Goal: Information Seeking & Learning: Learn about a topic

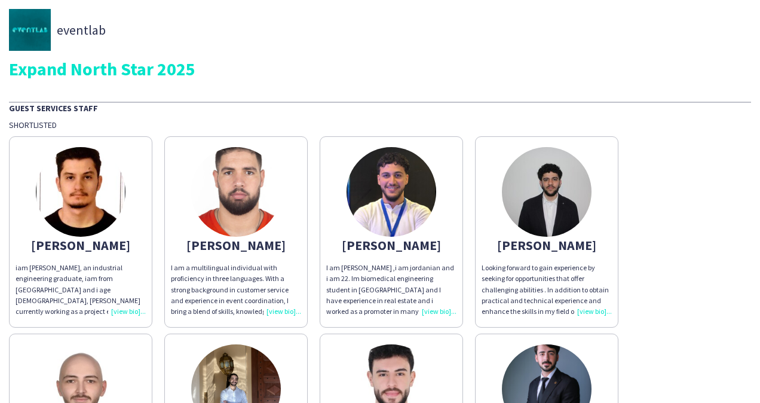
scroll to position [60, 0]
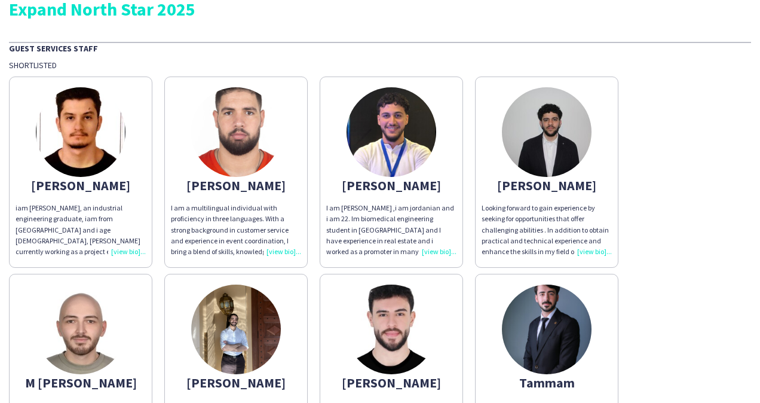
click at [130, 252] on div "iam [PERSON_NAME], an industrial engineering graduate, iam from [GEOGRAPHIC_DAT…" at bounding box center [81, 230] width 130 height 54
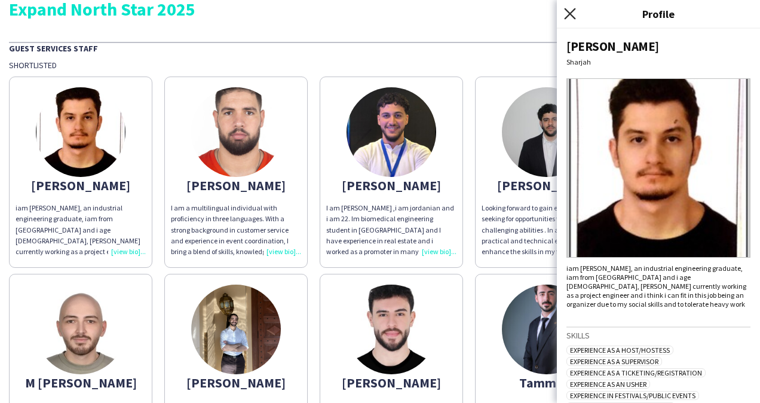
click at [574, 16] on icon "Close pop-in" at bounding box center [569, 13] width 11 height 11
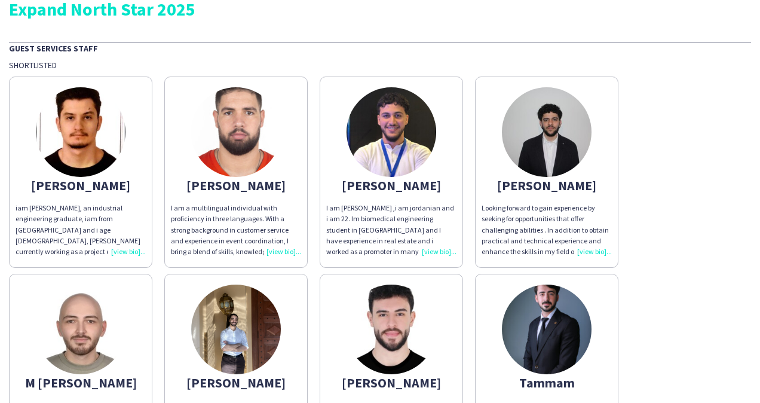
click at [65, 185] on div "[PERSON_NAME]" at bounding box center [81, 185] width 130 height 11
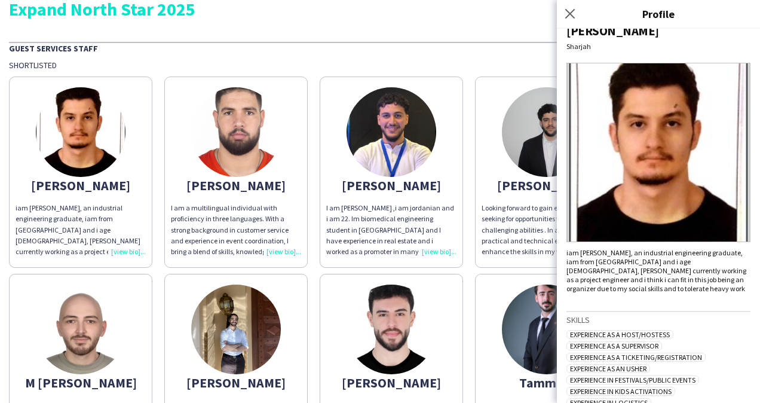
scroll to position [0, 0]
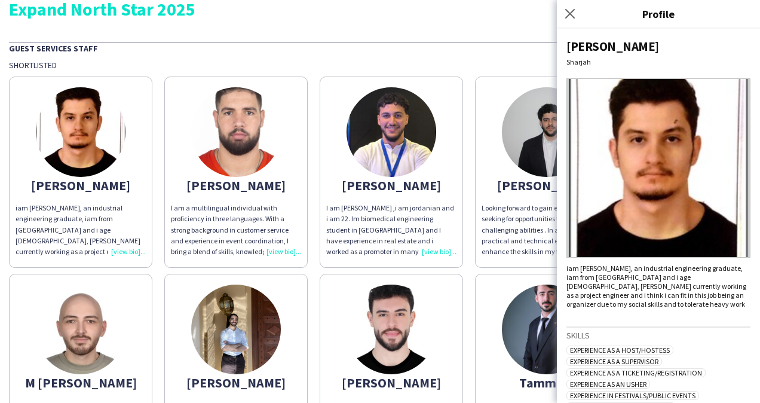
drag, startPoint x: 570, startPoint y: 14, endPoint x: 533, endPoint y: 39, distance: 43.9
click at [570, 14] on icon at bounding box center [570, 14] width 10 height 10
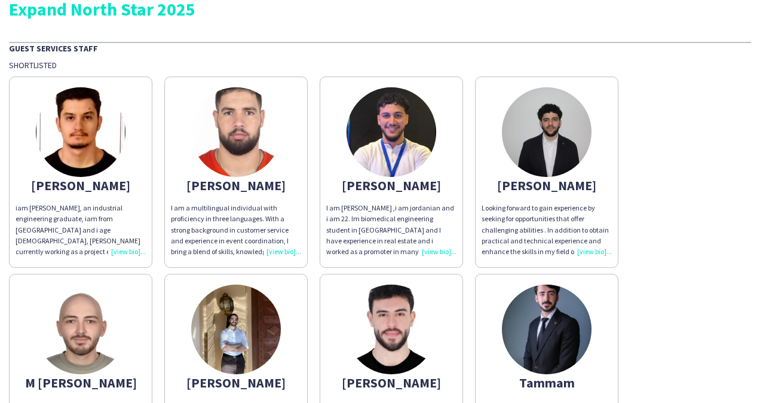
click at [96, 142] on img at bounding box center [81, 132] width 90 height 90
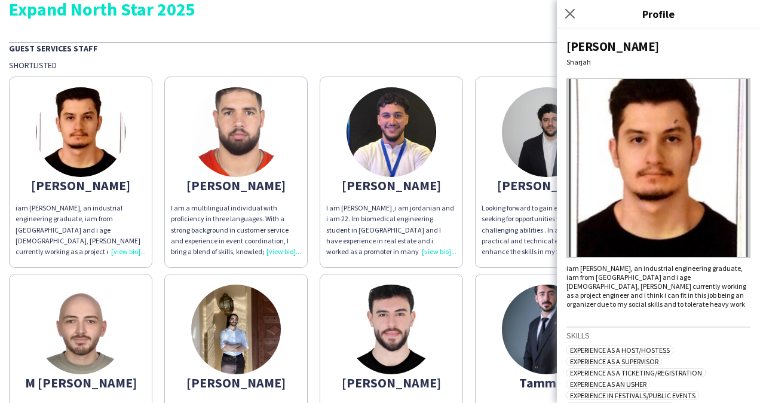
click at [649, 176] on img at bounding box center [659, 167] width 184 height 179
click at [129, 252] on div "iam [PERSON_NAME], an industrial engineering graduate, iam from [GEOGRAPHIC_DAT…" at bounding box center [81, 230] width 130 height 54
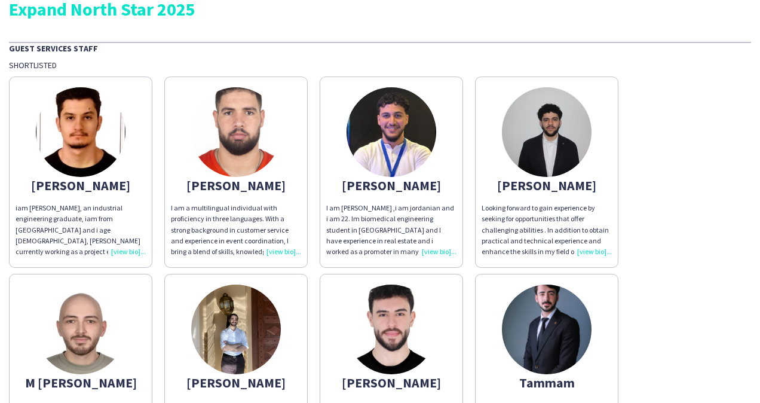
click at [126, 251] on div "iam [PERSON_NAME], an industrial engineering graduate, iam from [GEOGRAPHIC_DAT…" at bounding box center [81, 230] width 130 height 54
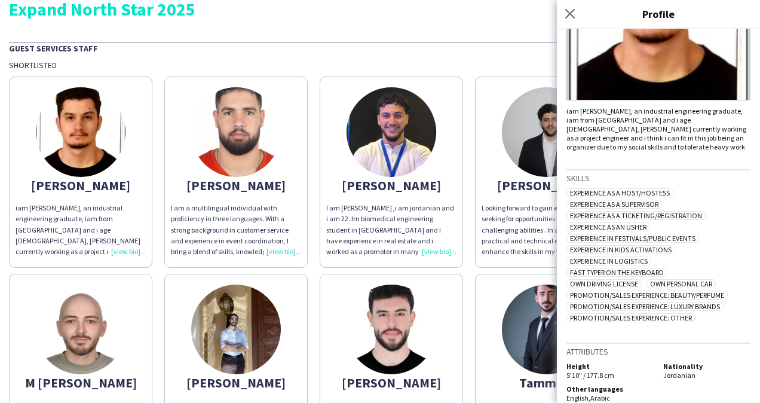
scroll to position [164, 0]
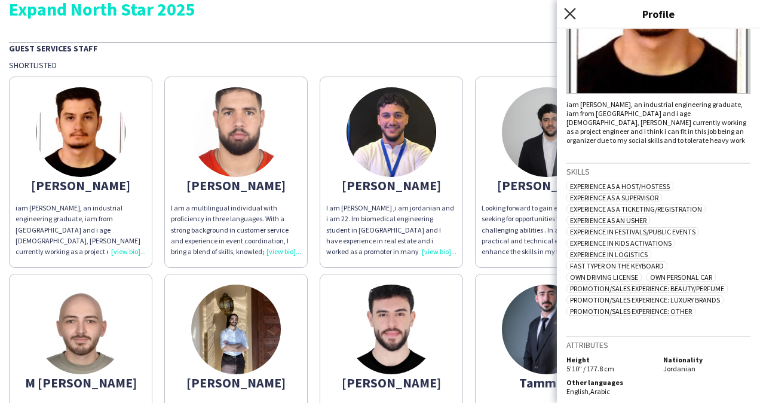
click at [575, 14] on icon "Close pop-in" at bounding box center [569, 13] width 11 height 11
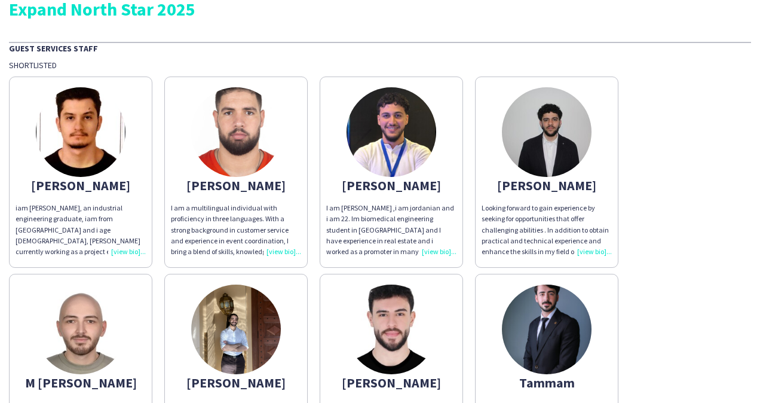
click at [118, 250] on div "iam [PERSON_NAME], an industrial engineering graduate, iam from [GEOGRAPHIC_DAT…" at bounding box center [81, 230] width 130 height 54
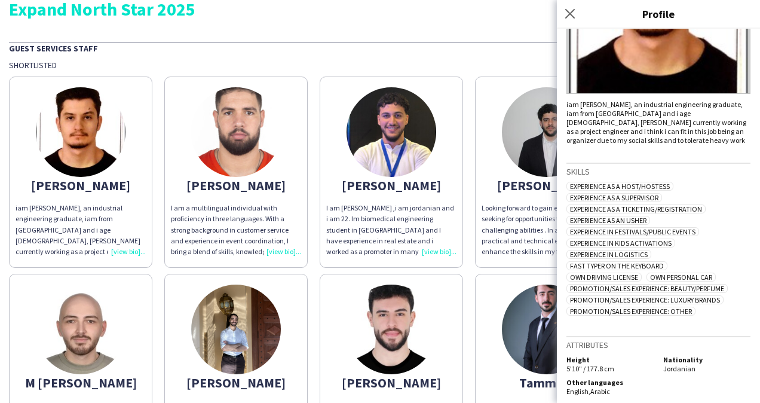
drag, startPoint x: 612, startPoint y: 384, endPoint x: 568, endPoint y: 356, distance: 52.1
click at [568, 356] on div "Attributes Height 5'10" / 177.8 cm Nationality Jordanian Other languages Englis…" at bounding box center [659, 367] width 184 height 62
drag, startPoint x: 614, startPoint y: 383, endPoint x: 566, endPoint y: 356, distance: 54.6
click at [565, 356] on div "[PERSON_NAME] iam [PERSON_NAME], an industrial engineering graduate, iam from […" at bounding box center [658, 216] width 203 height 374
drag, startPoint x: 614, startPoint y: 383, endPoint x: 568, endPoint y: 357, distance: 53.2
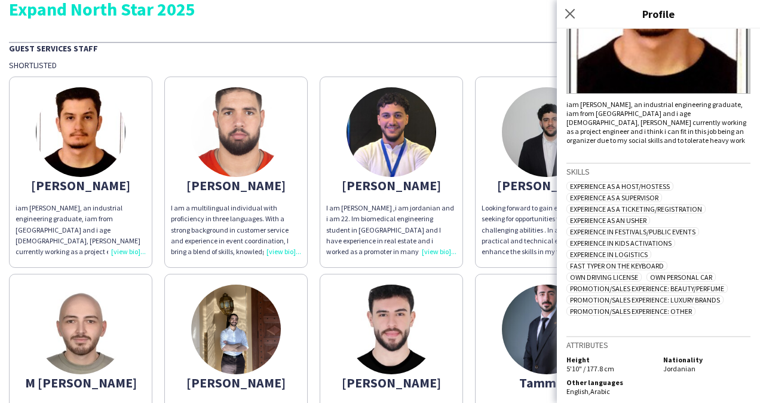
click at [568, 357] on div "Attributes Height 5'10" / 177.8 cm Nationality Jordanian Other languages Englis…" at bounding box center [659, 367] width 184 height 62
copy div "Height 5'10" / 177.8 cm Nationality Jordanian Other languages English , Arabic"
drag, startPoint x: 567, startPoint y: 353, endPoint x: 477, endPoint y: 353, distance: 90.3
click at [644, 383] on div "Attributes Height 5'10" / 177.8 cm Nationality Jordanian Other languages Englis…" at bounding box center [659, 367] width 184 height 62
click at [568, 13] on icon "Close pop-in" at bounding box center [569, 13] width 11 height 11
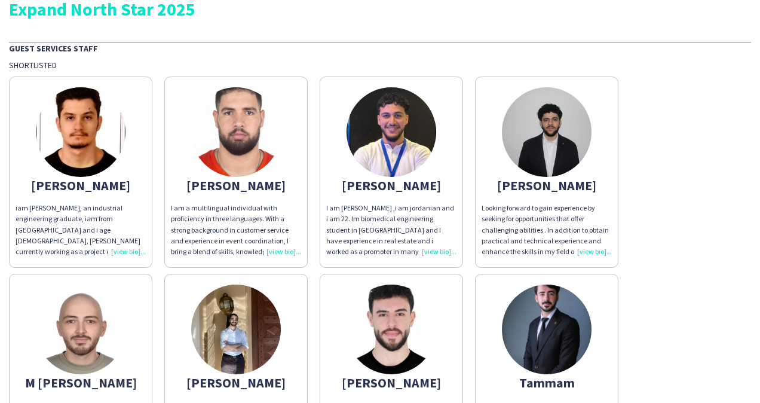
click at [279, 248] on div "I am a multilingual individual with proficiency in three languages. With a stro…" at bounding box center [236, 230] width 130 height 54
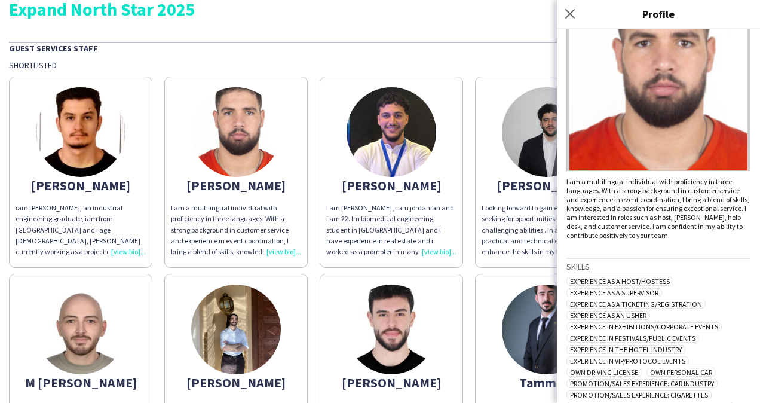
scroll to position [237, 0]
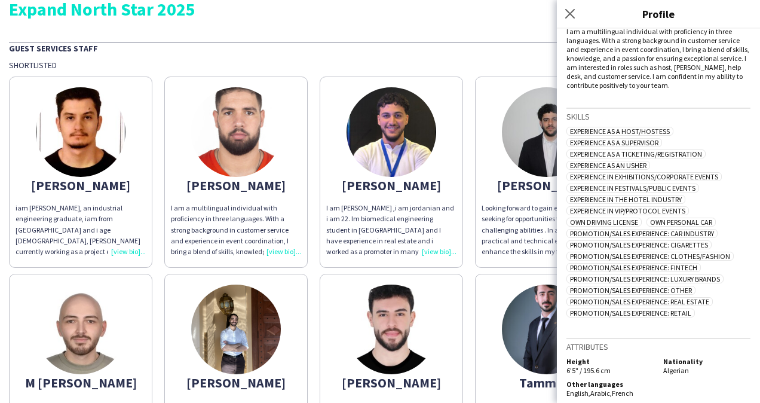
drag, startPoint x: 577, startPoint y: 12, endPoint x: 568, endPoint y: 22, distance: 12.7
click at [576, 12] on app-icon "Close pop-in" at bounding box center [570, 14] width 14 height 14
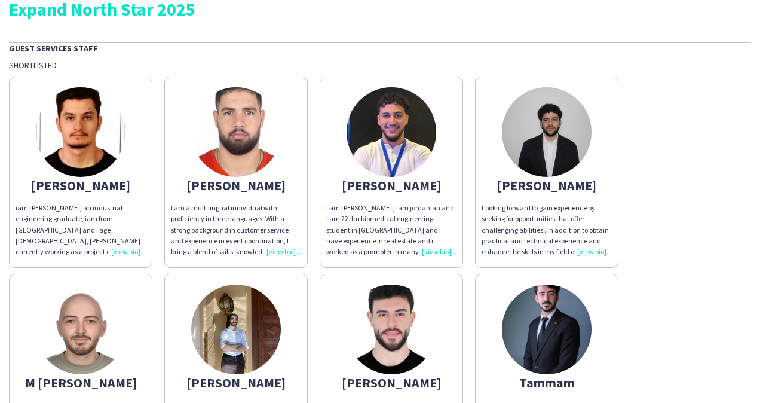
click at [430, 249] on div "I am [PERSON_NAME] ,i am jordanian and i am 22. Im biomedical engineering stude…" at bounding box center [391, 230] width 130 height 54
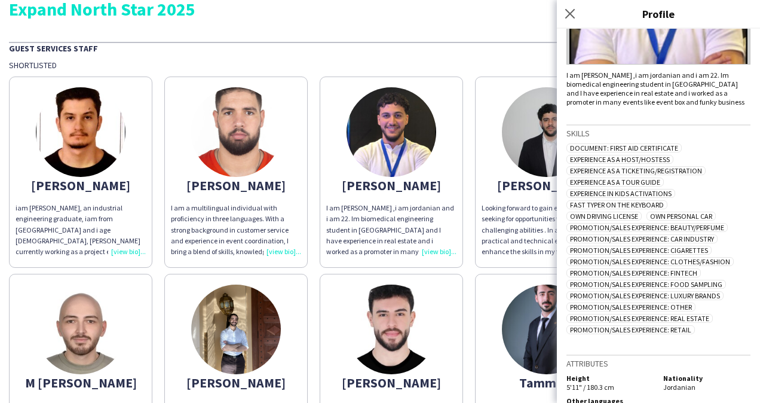
scroll to position [219, 0]
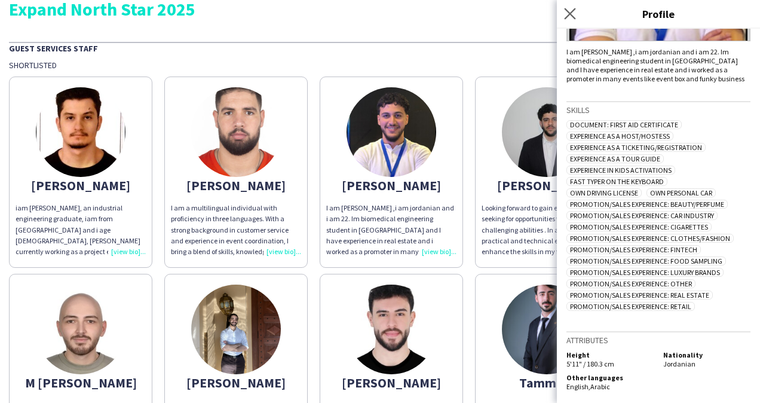
click at [566, 16] on icon "Close pop-in" at bounding box center [569, 13] width 11 height 11
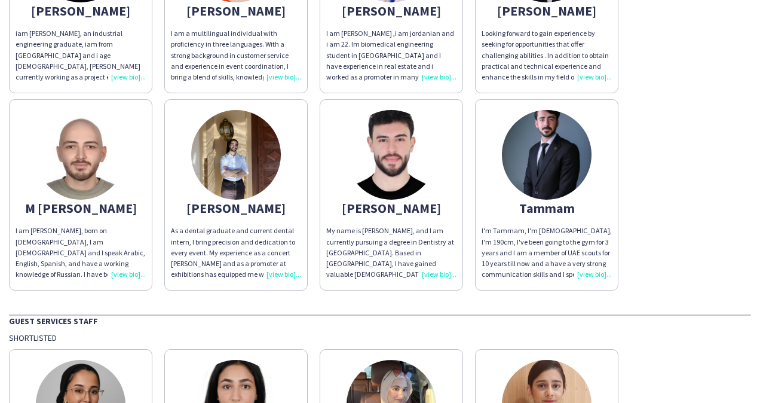
scroll to position [239, 0]
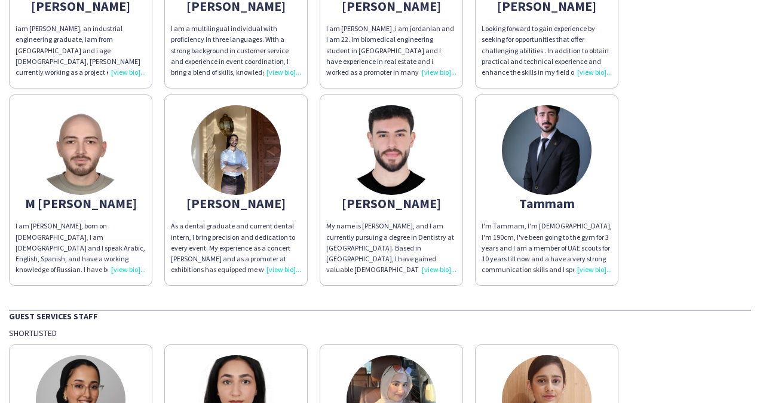
click at [445, 268] on div "My name is [PERSON_NAME], and I am currently pursuing a degree in Dentistry at …" at bounding box center [391, 248] width 130 height 54
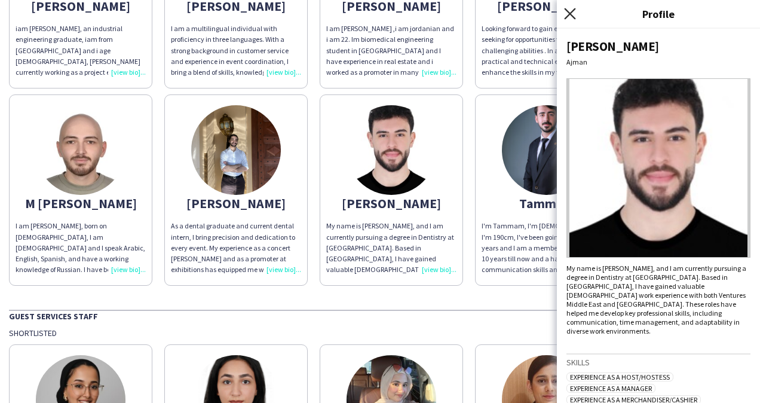
click at [568, 14] on icon "Close pop-in" at bounding box center [569, 13] width 11 height 11
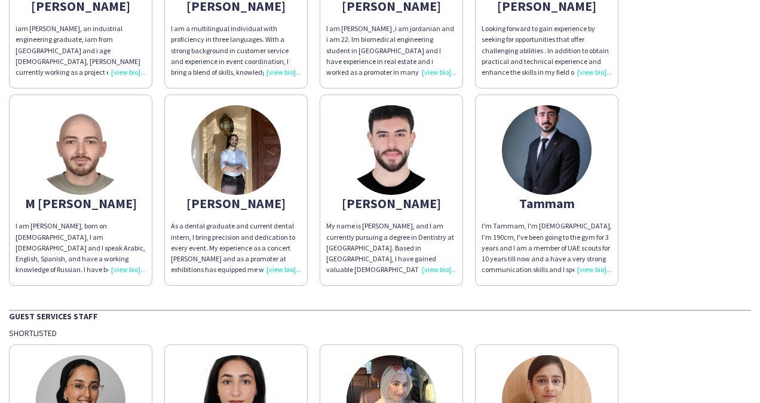
drag, startPoint x: 286, startPoint y: 269, endPoint x: 305, endPoint y: 267, distance: 19.3
click at [287, 269] on div "As a dental graduate and current dental intern, I bring precision and dedicatio…" at bounding box center [236, 248] width 130 height 54
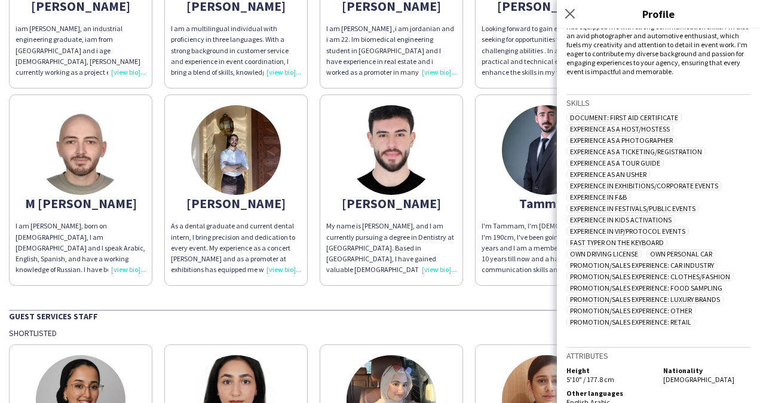
scroll to position [276, 0]
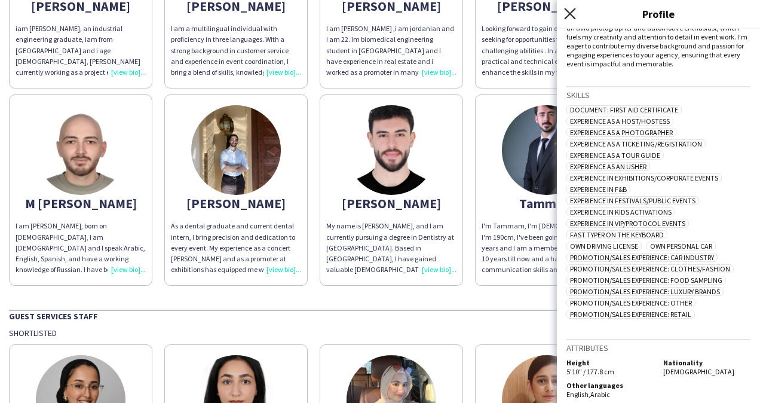
click at [569, 11] on icon "Close pop-in" at bounding box center [569, 13] width 11 height 11
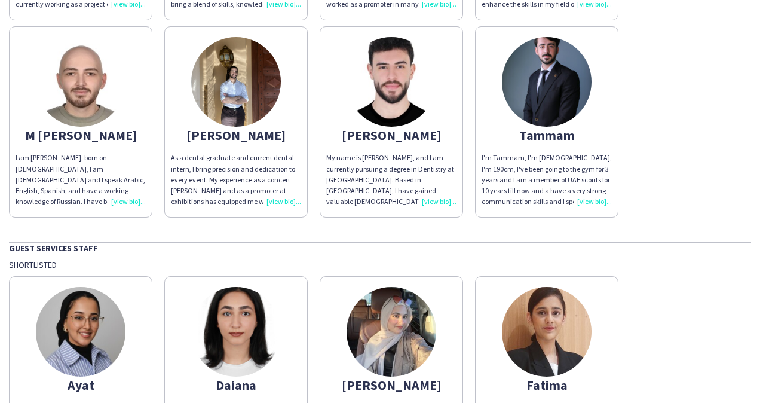
scroll to position [598, 0]
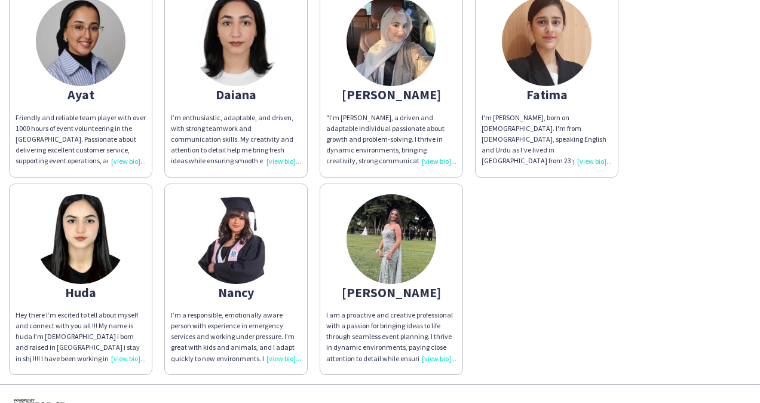
drag, startPoint x: 118, startPoint y: 160, endPoint x: 323, endPoint y: 160, distance: 205.0
click at [118, 160] on div "Friendly and reliable team player with over 1000 hours of event volunteering in…" at bounding box center [81, 139] width 130 height 54
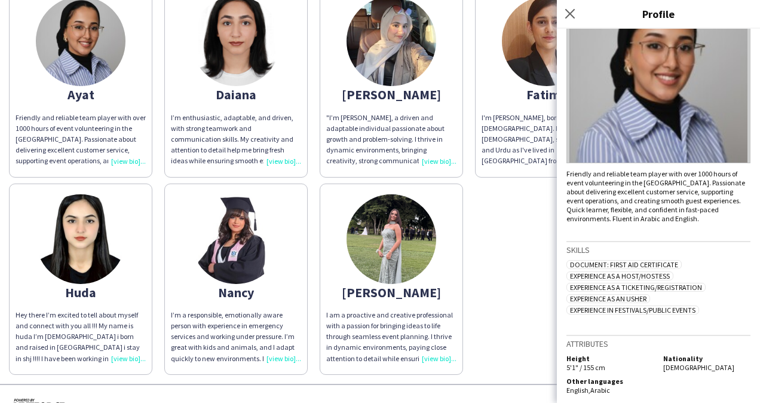
scroll to position [96, 0]
drag, startPoint x: 568, startPoint y: 16, endPoint x: 562, endPoint y: 23, distance: 9.3
click at [568, 16] on icon at bounding box center [570, 14] width 10 height 10
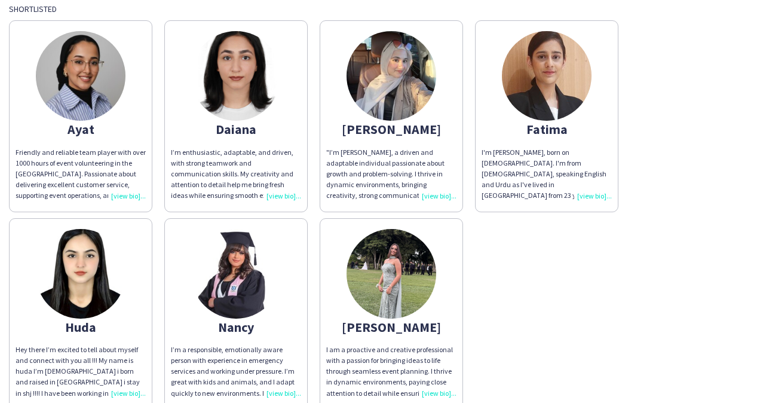
scroll to position [538, 0]
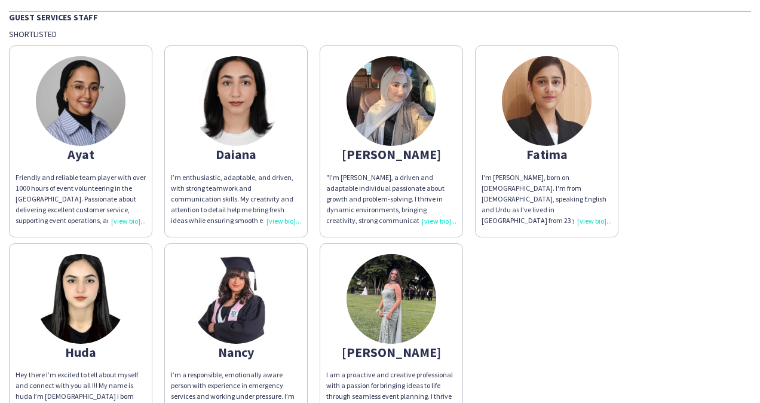
click at [274, 221] on div "I’m enthusiastic, adaptable, and driven, with strong teamwork and communication…" at bounding box center [236, 199] width 130 height 54
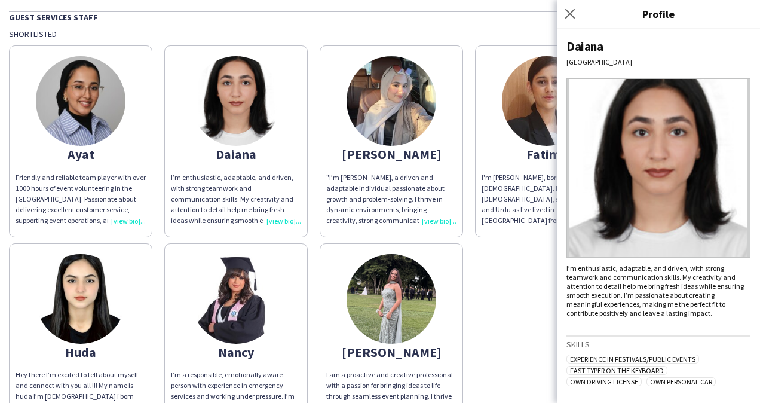
scroll to position [83, 0]
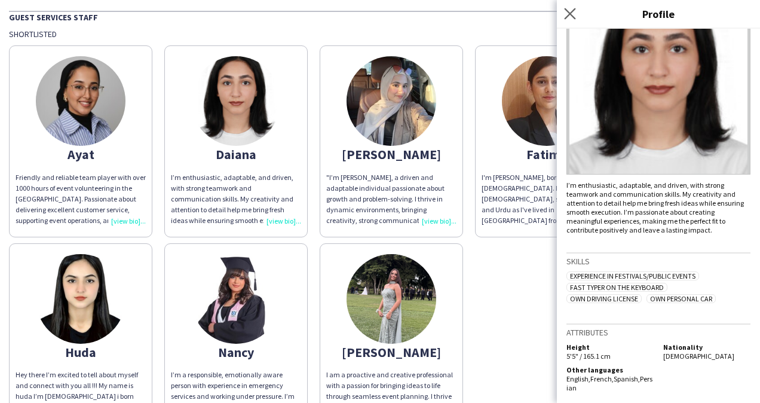
drag, startPoint x: 576, startPoint y: 14, endPoint x: 571, endPoint y: 20, distance: 7.2
click at [577, 15] on app-icon "Close pop-in" at bounding box center [570, 13] width 17 height 17
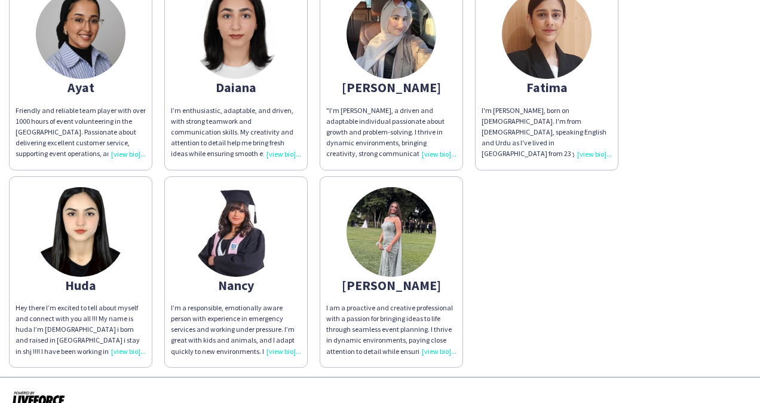
scroll to position [621, 0]
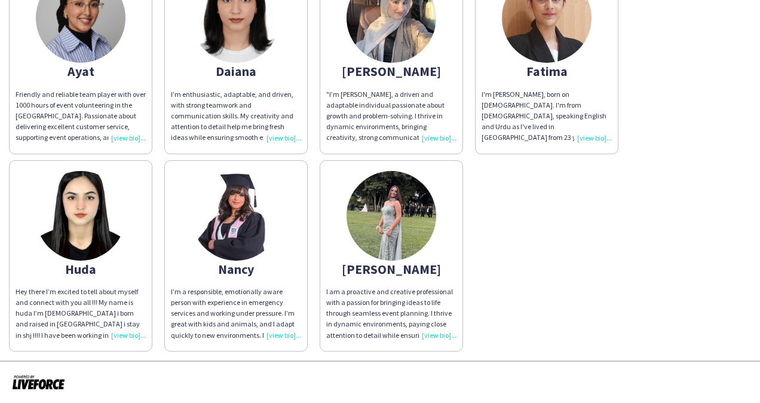
click at [292, 335] on div "I’m a responsible, emotionally aware person with experience in emergency servic…" at bounding box center [236, 313] width 130 height 54
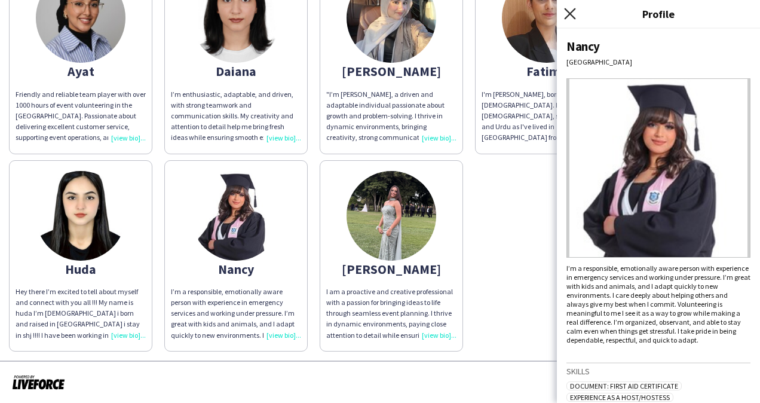
click at [569, 9] on icon "Close pop-in" at bounding box center [569, 13] width 11 height 11
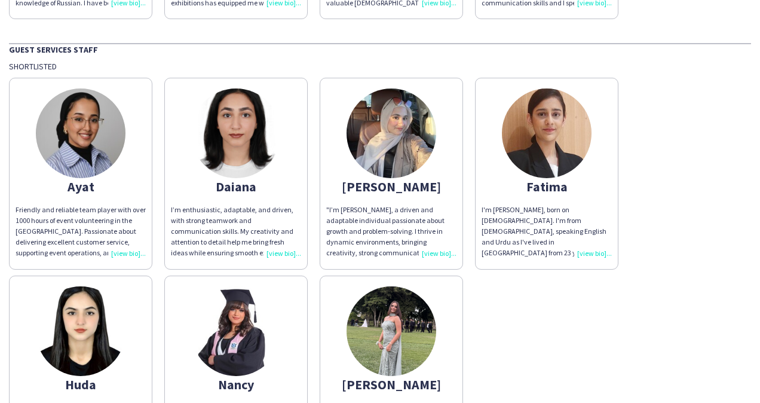
scroll to position [501, 0]
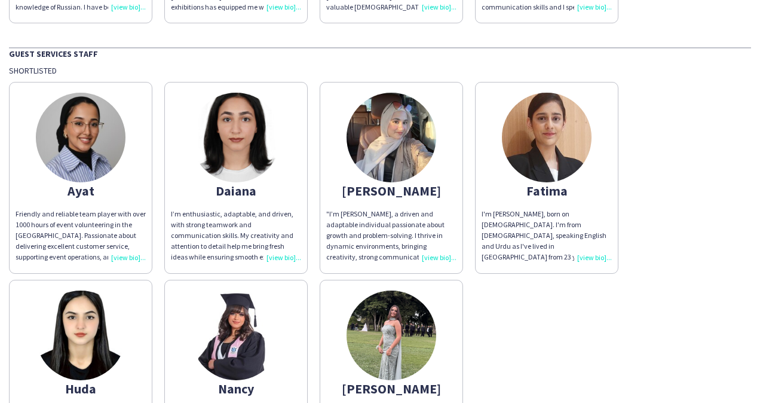
click at [248, 186] on div "Daiana" at bounding box center [236, 190] width 130 height 11
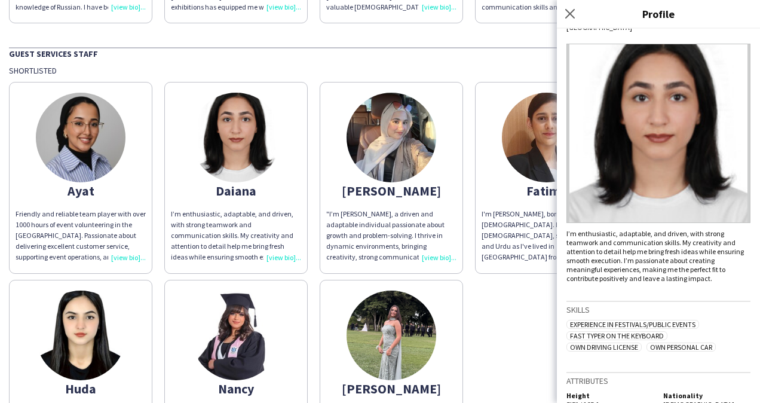
scroll to position [83, 0]
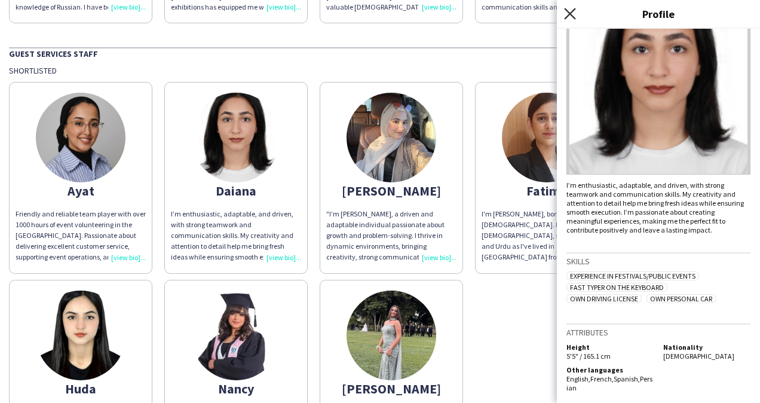
click at [572, 16] on icon at bounding box center [569, 13] width 11 height 11
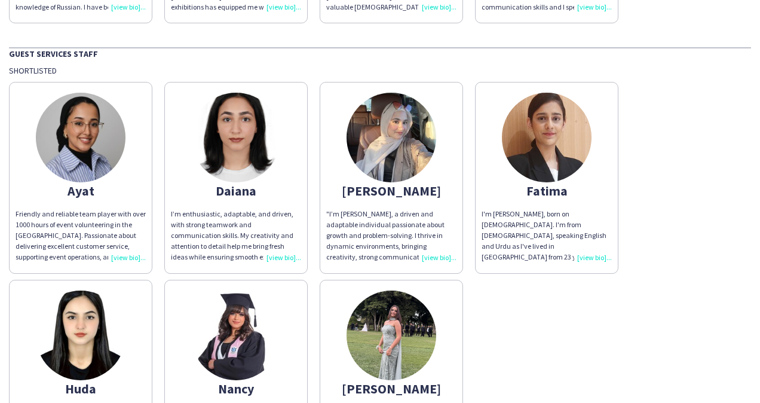
drag, startPoint x: 445, startPoint y: 257, endPoint x: 453, endPoint y: 259, distance: 8.7
click at [445, 257] on div ""I’m [PERSON_NAME], a driven and adaptable individual passionate about growth a…" at bounding box center [391, 236] width 130 height 54
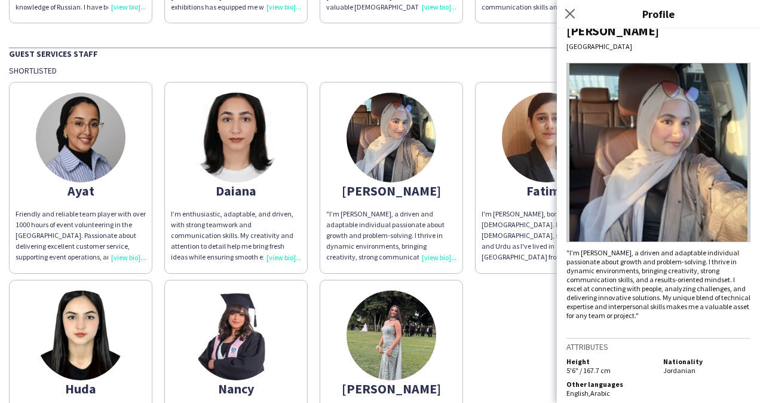
scroll to position [22, 0]
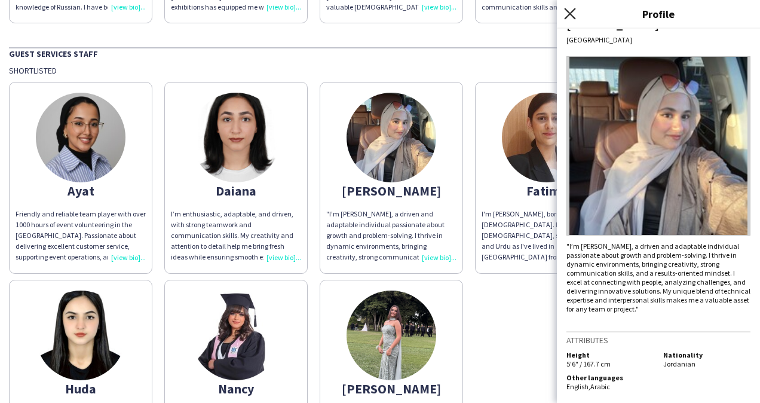
click at [568, 11] on icon at bounding box center [569, 13] width 11 height 11
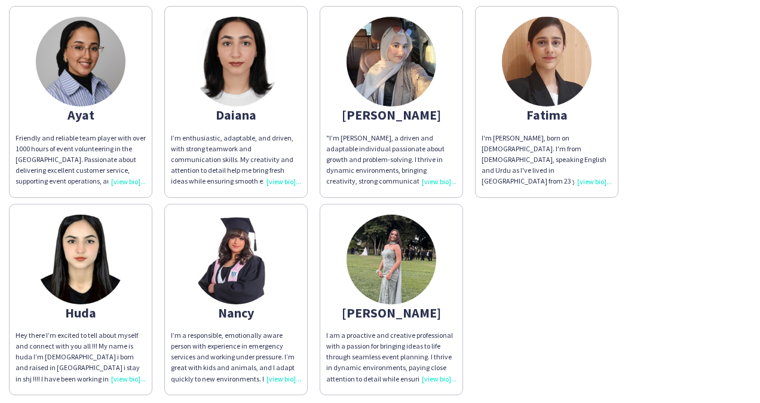
scroll to position [621, 0]
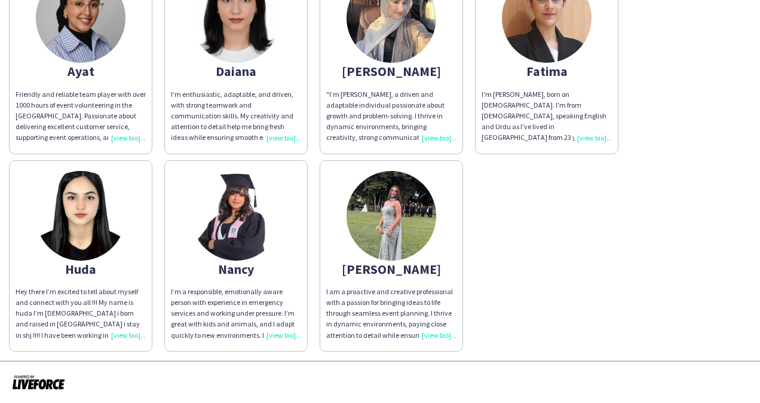
click at [131, 331] on div "Hey there I’m excited to tell about myself and connect with you all !!! My name…" at bounding box center [81, 313] width 130 height 54
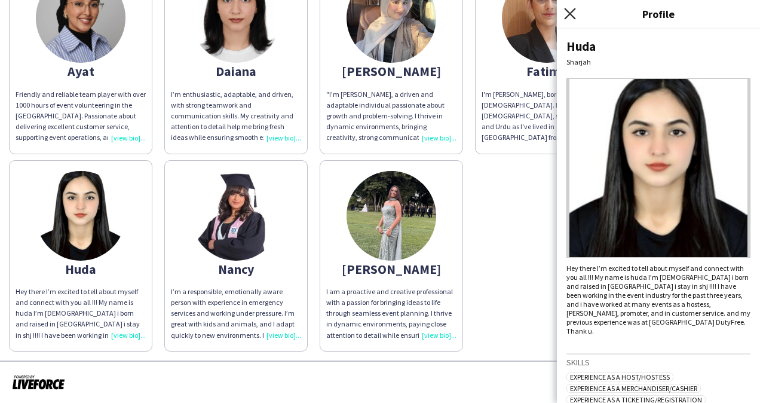
click at [571, 17] on icon "Close pop-in" at bounding box center [569, 13] width 11 height 11
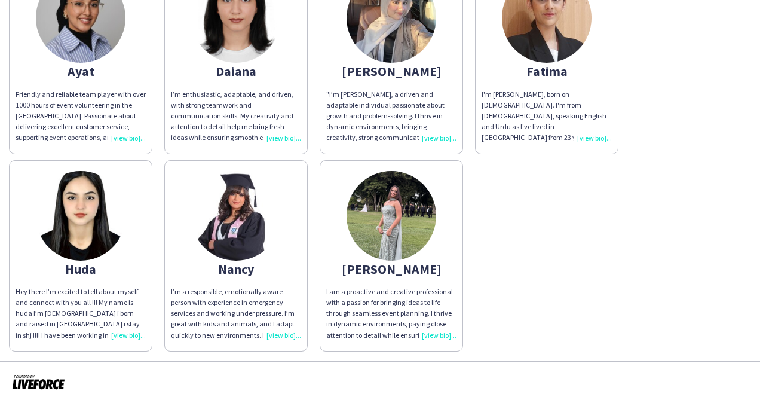
click at [445, 336] on div "I am a proactive and creative professional with a passion for bringing ideas to…" at bounding box center [391, 313] width 130 height 54
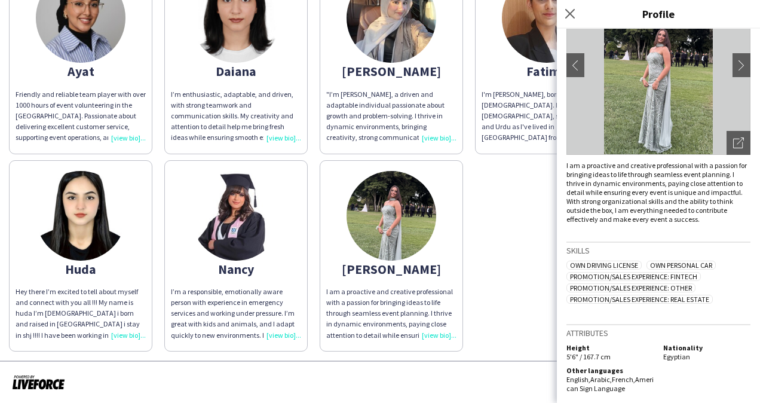
scroll to position [0, 0]
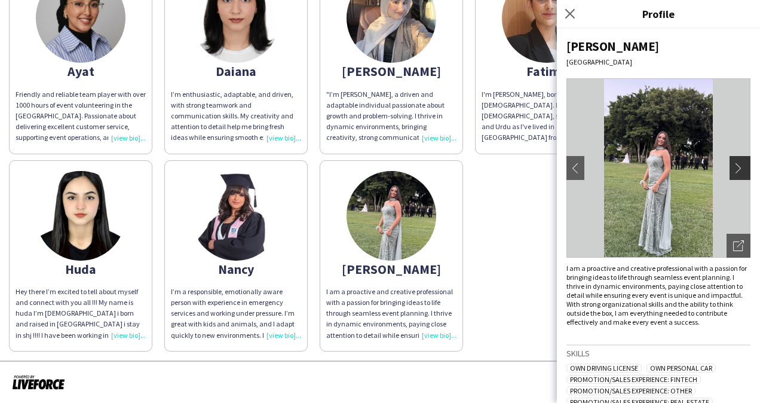
click at [733, 171] on app-icon "chevron-right" at bounding box center [741, 168] width 17 height 11
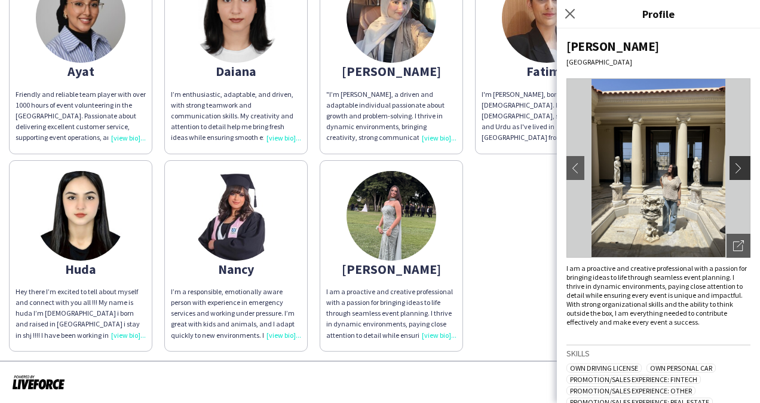
click at [734, 169] on app-icon "chevron-right" at bounding box center [741, 168] width 17 height 11
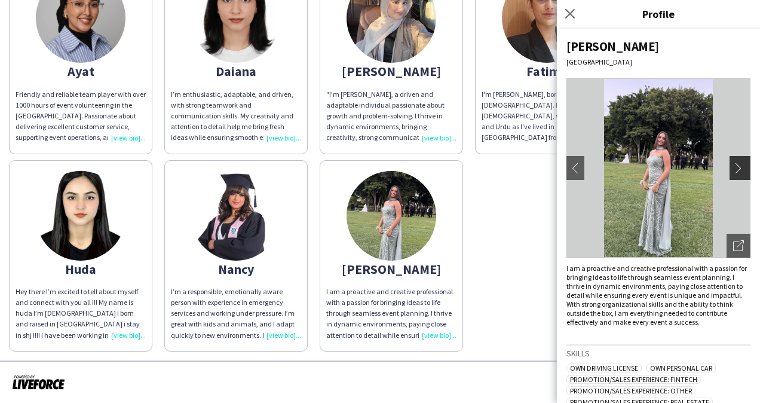
click at [733, 169] on app-icon "chevron-right" at bounding box center [741, 168] width 17 height 11
click at [733, 167] on app-icon "chevron-right" at bounding box center [741, 168] width 17 height 11
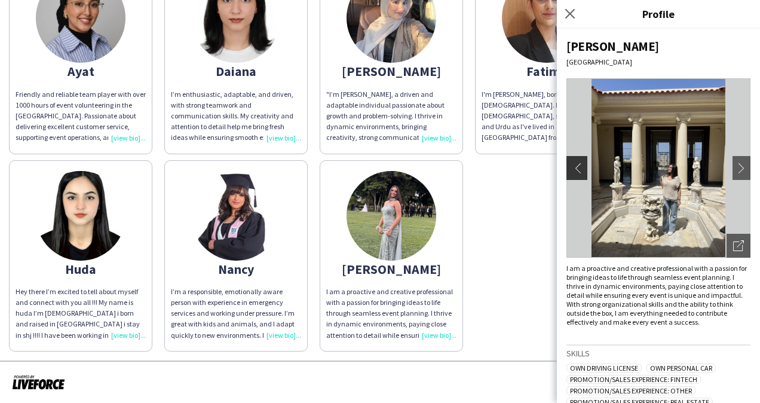
click at [575, 166] on app-icon "chevron-left" at bounding box center [575, 168] width 17 height 11
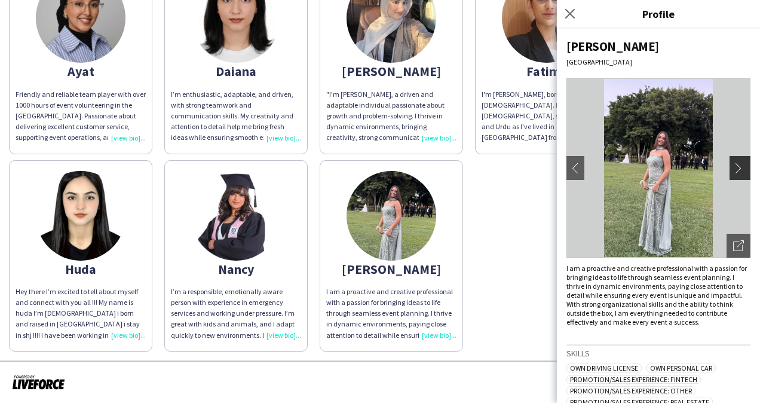
click at [733, 166] on app-icon "chevron-right" at bounding box center [741, 168] width 17 height 11
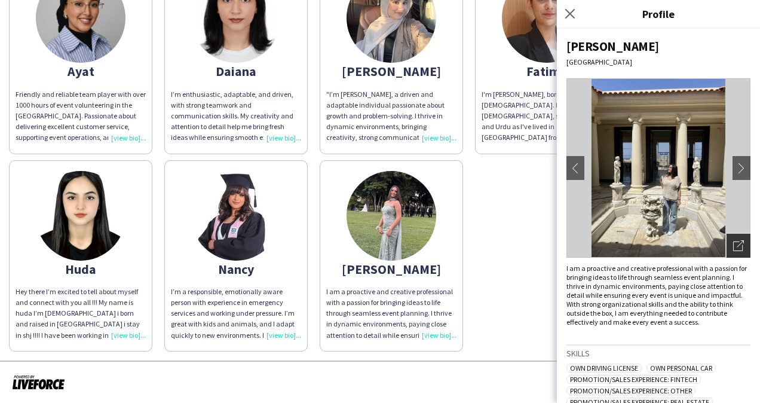
click at [733, 249] on icon "Open photos pop-in" at bounding box center [738, 245] width 11 height 11
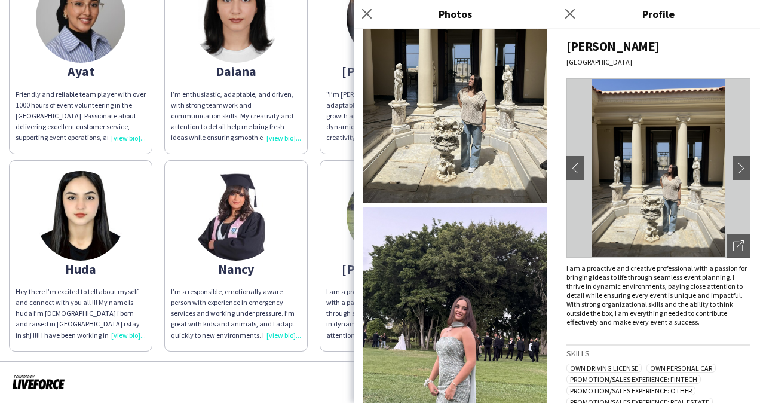
scroll to position [447, 0]
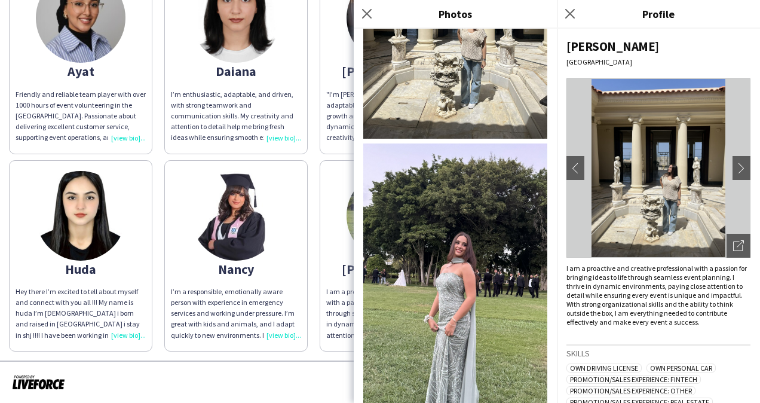
click at [447, 228] on img at bounding box center [455, 294] width 184 height 302
click at [658, 172] on img at bounding box center [659, 167] width 184 height 179
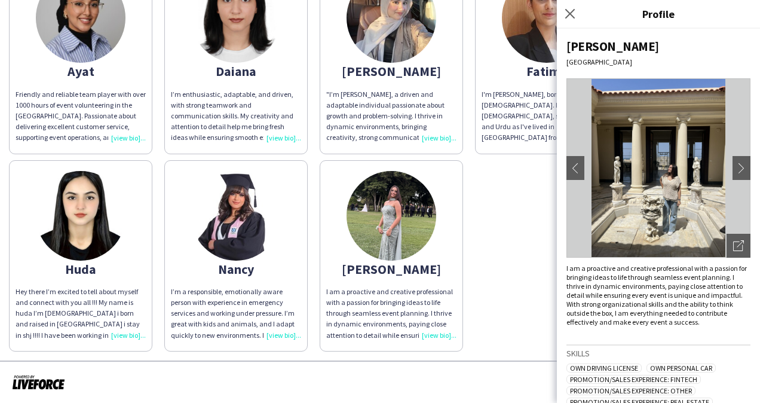
click at [654, 171] on img at bounding box center [659, 167] width 184 height 179
click at [733, 243] on icon "Open photos pop-in" at bounding box center [738, 245] width 11 height 11
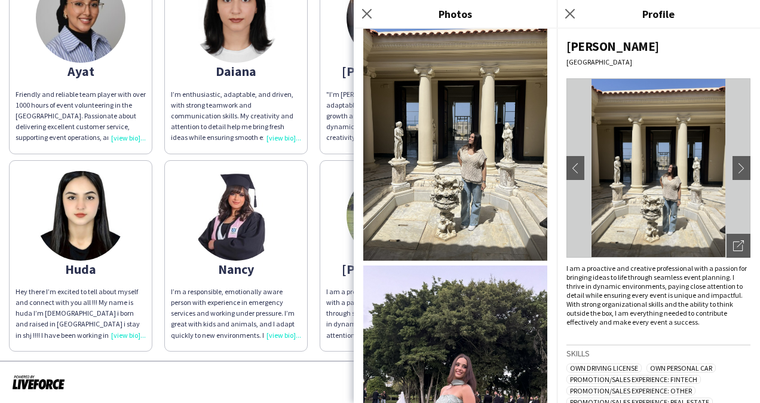
scroll to position [208, 0]
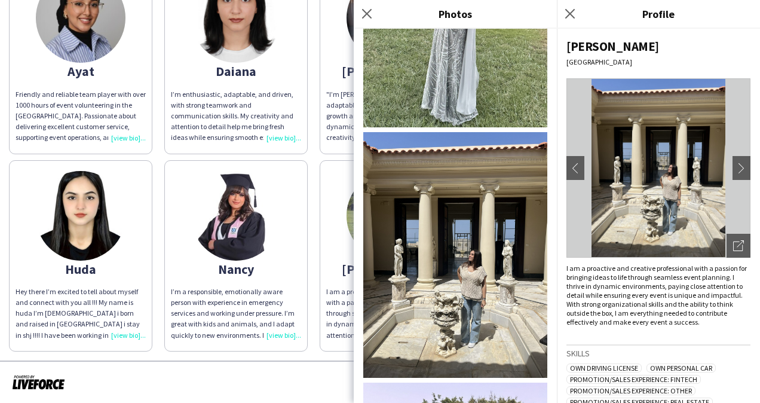
click at [469, 252] on img at bounding box center [455, 255] width 184 height 246
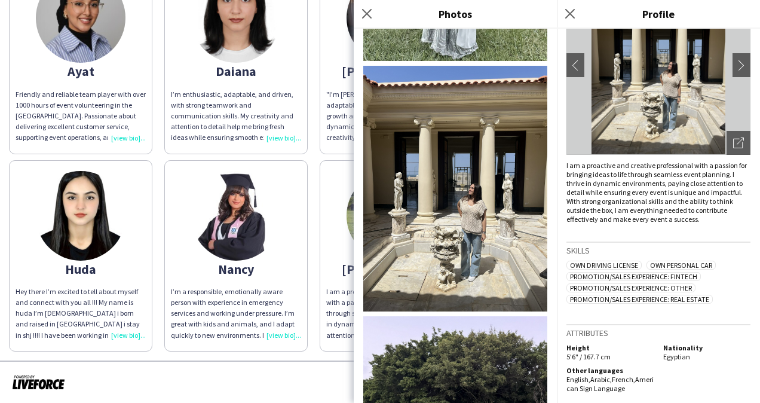
scroll to position [328, 0]
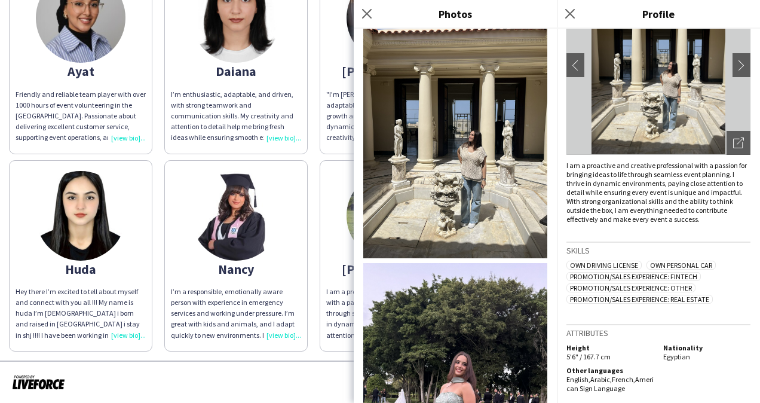
drag, startPoint x: 570, startPoint y: 18, endPoint x: 429, endPoint y: 27, distance: 141.4
click at [570, 18] on icon "Close pop-in" at bounding box center [570, 14] width 10 height 10
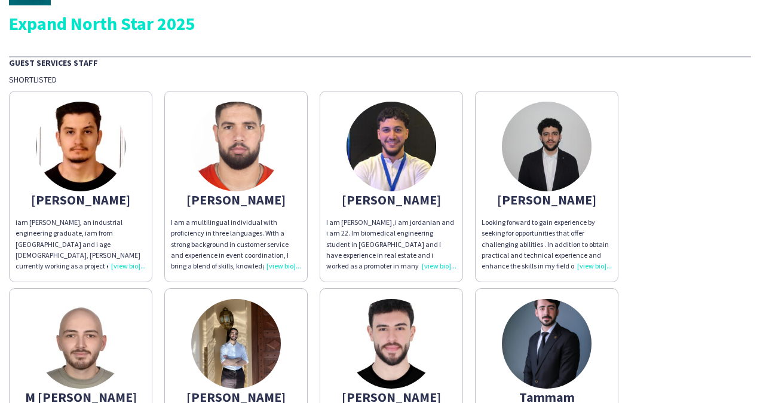
scroll to position [0, 0]
